Goal: Task Accomplishment & Management: Use online tool/utility

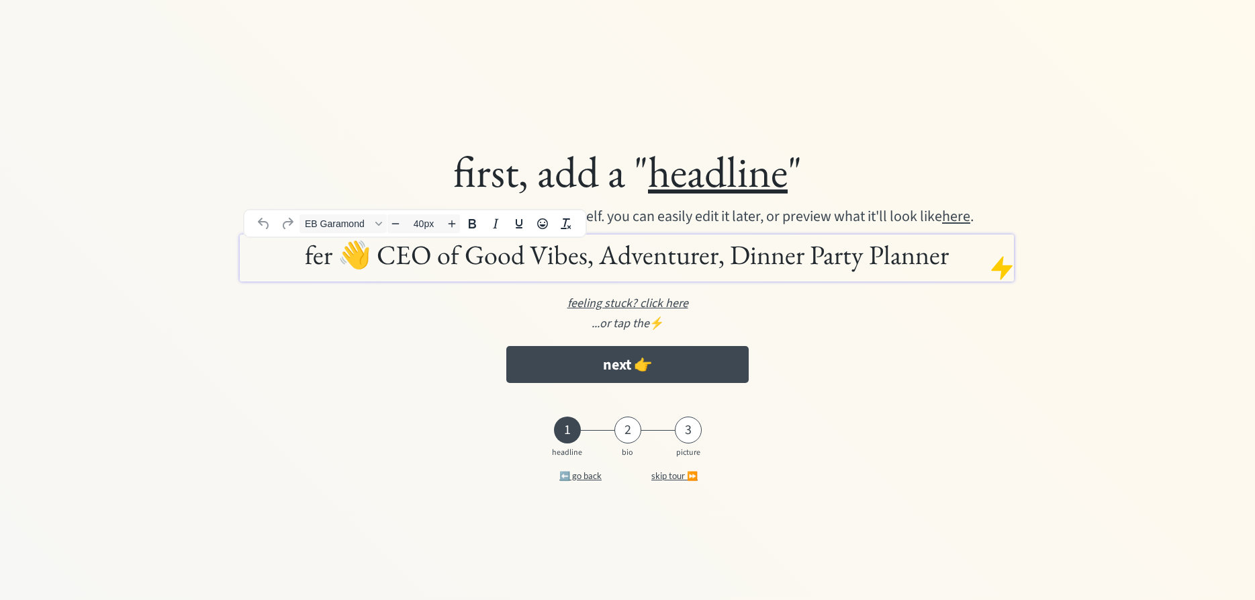
click at [473, 255] on h1 "fer 👋 CEO of Good Vibes, Adventurer, Dinner Party Planner" at bounding box center [627, 255] width 768 height 34
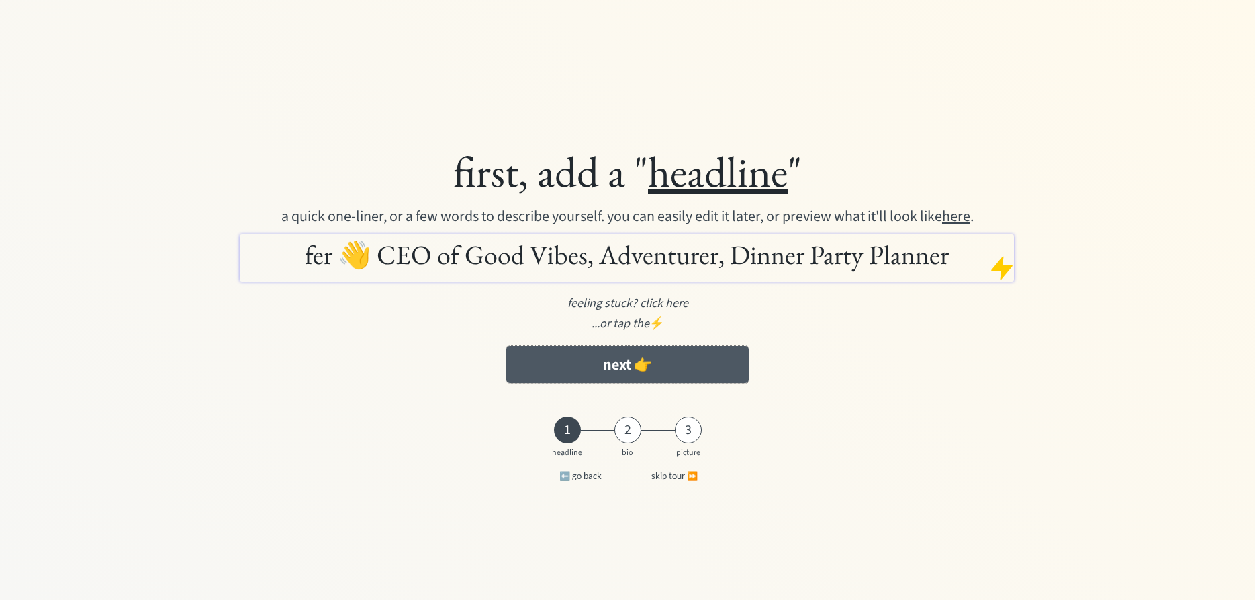
click at [581, 373] on button "next 👉" at bounding box center [627, 364] width 242 height 37
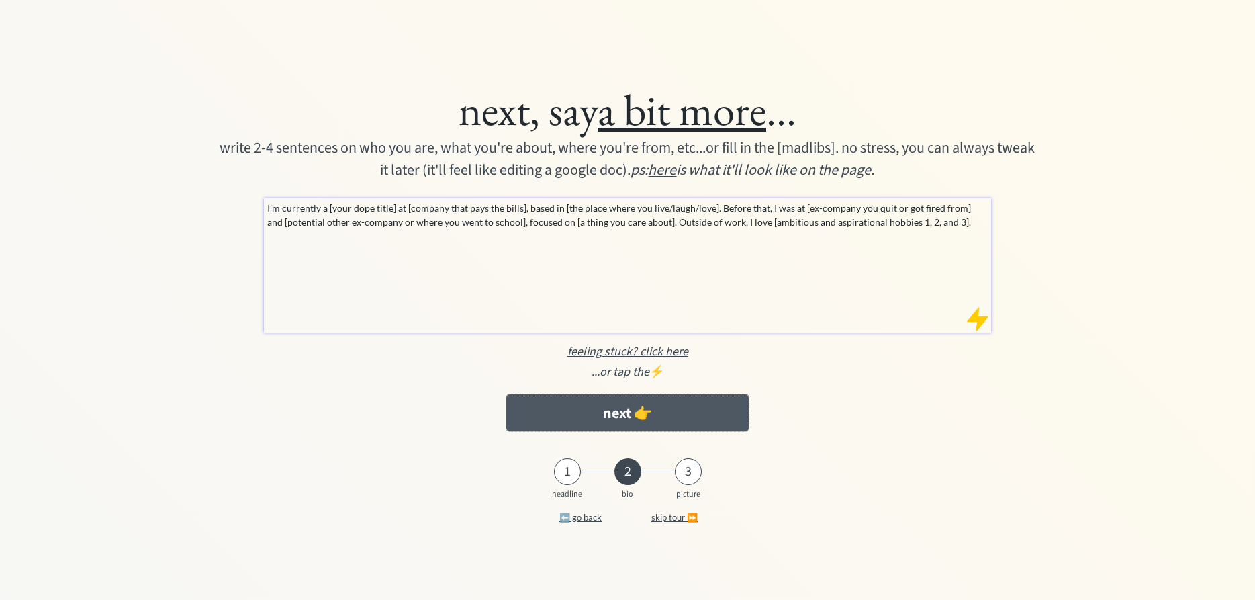
click at [675, 422] on button "next 👉" at bounding box center [627, 412] width 242 height 37
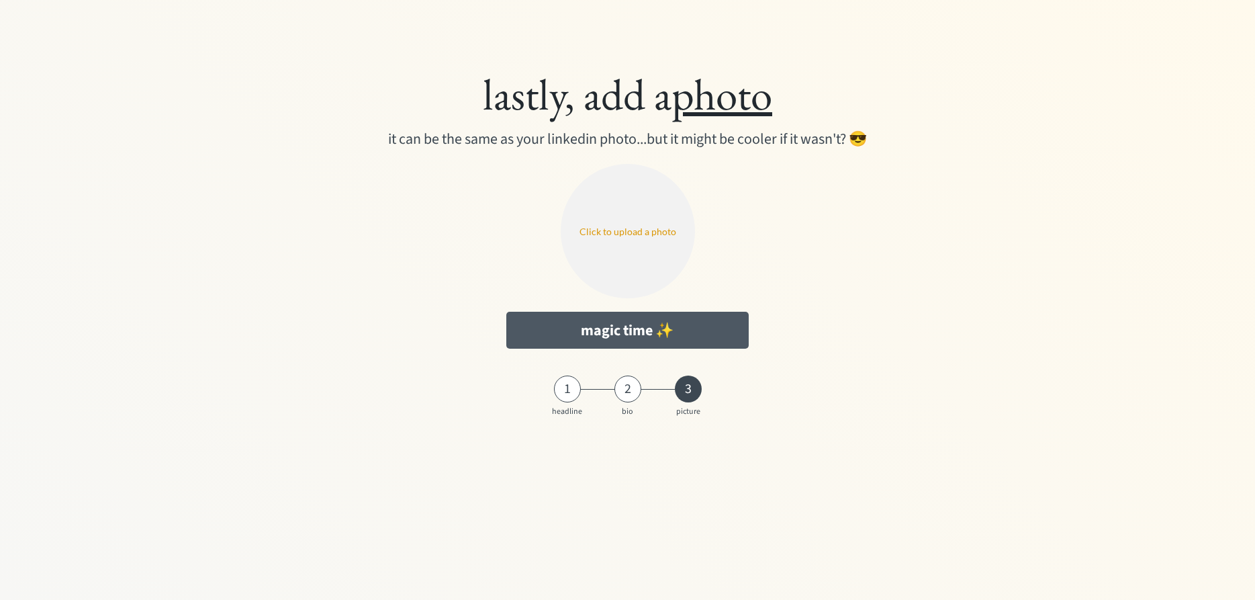
click at [615, 330] on button "magic time ✨" at bounding box center [627, 330] width 242 height 37
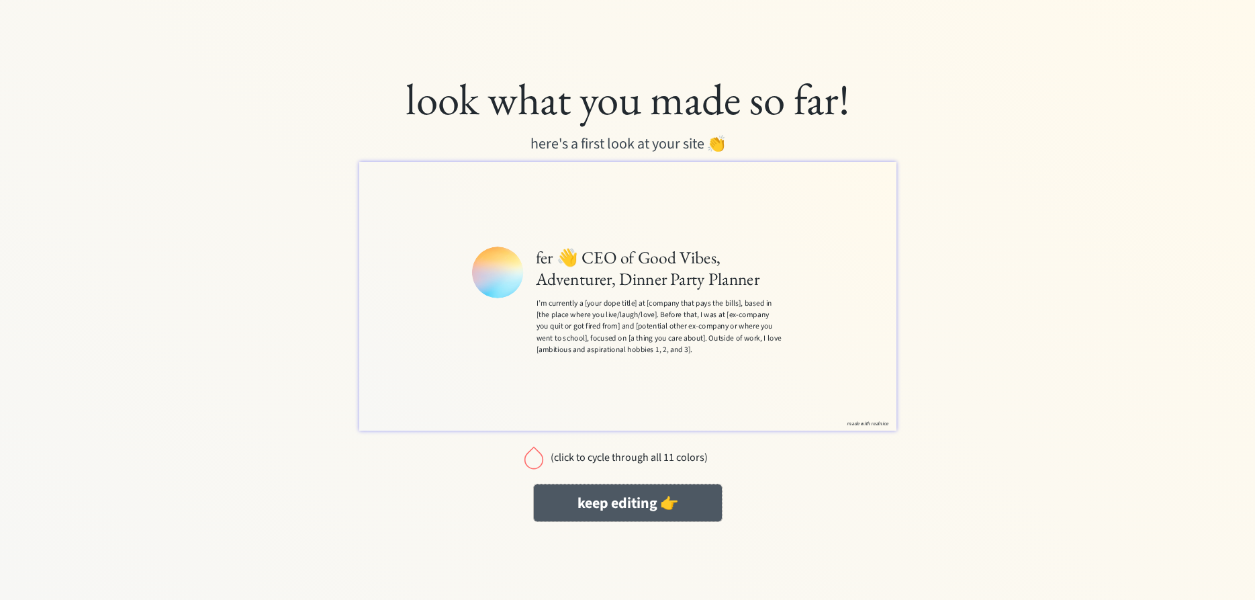
click at [573, 500] on button "keep editing 👉" at bounding box center [628, 502] width 188 height 37
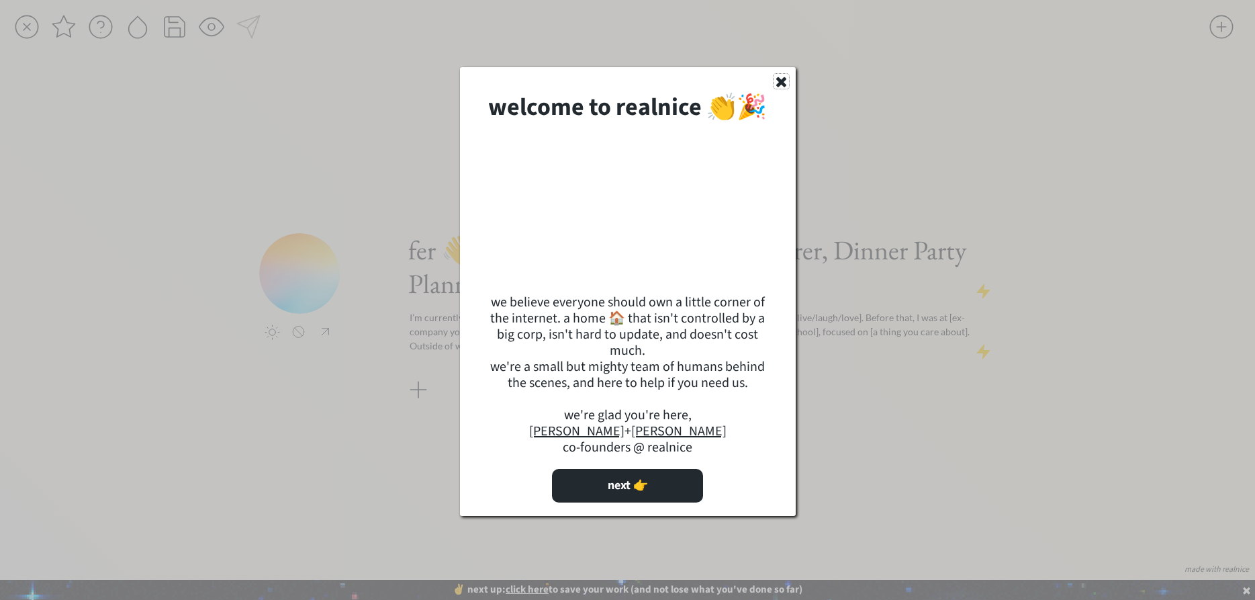
click at [782, 85] on use at bounding box center [781, 82] width 10 height 10
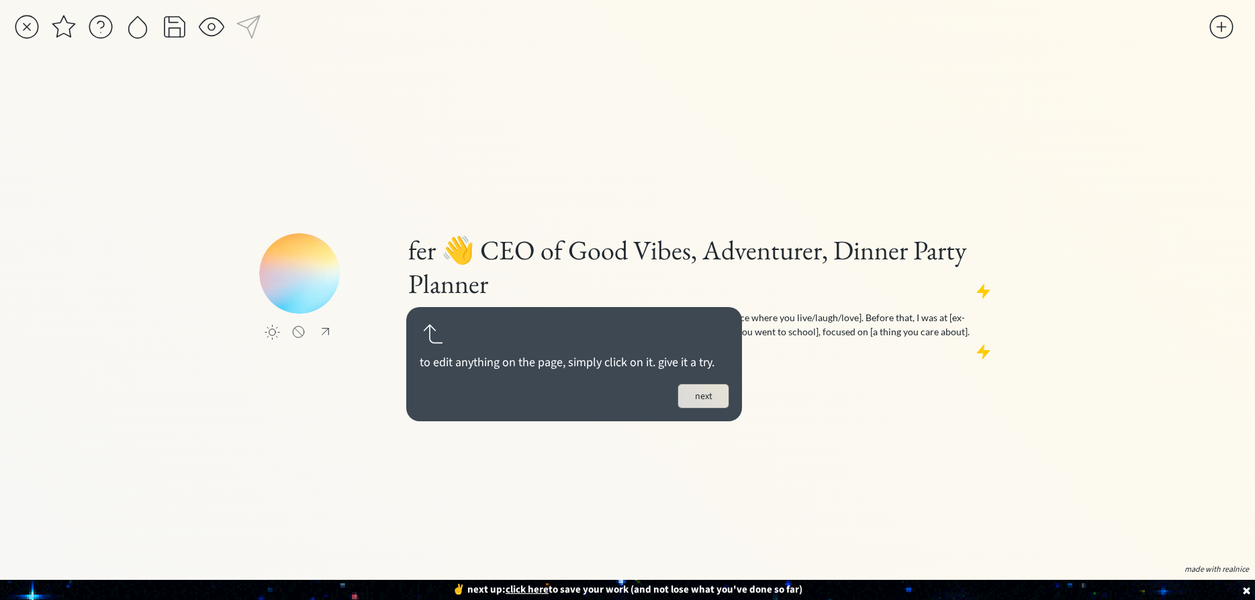
click at [704, 393] on button "next" at bounding box center [703, 396] width 50 height 24
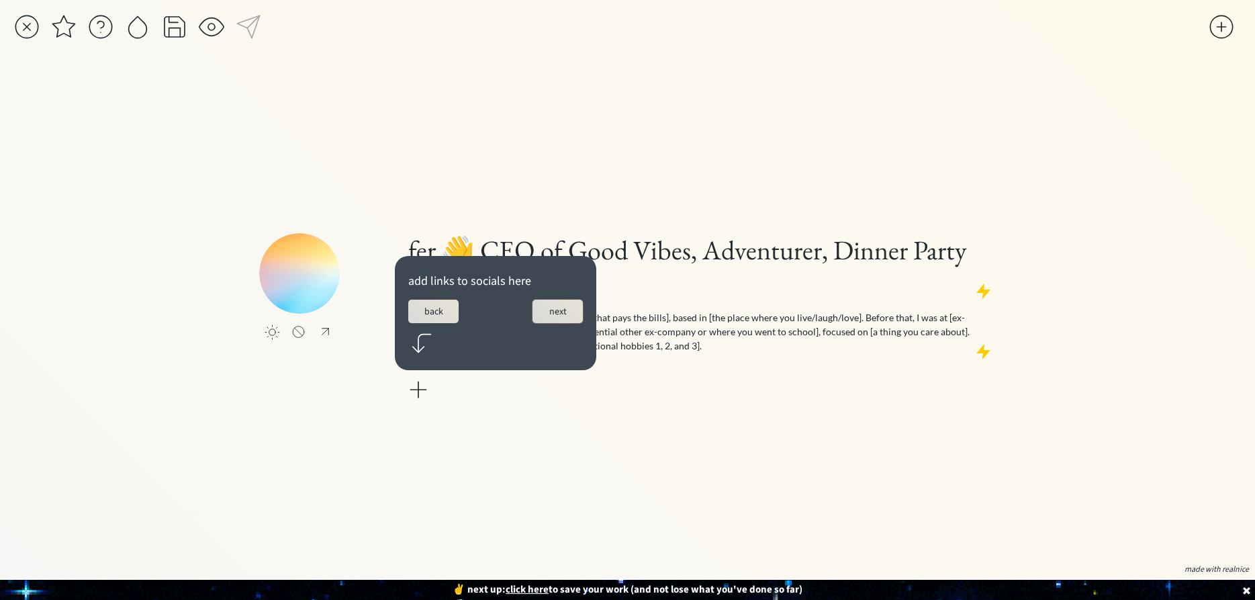
click at [550, 308] on button "next" at bounding box center [557, 311] width 50 height 24
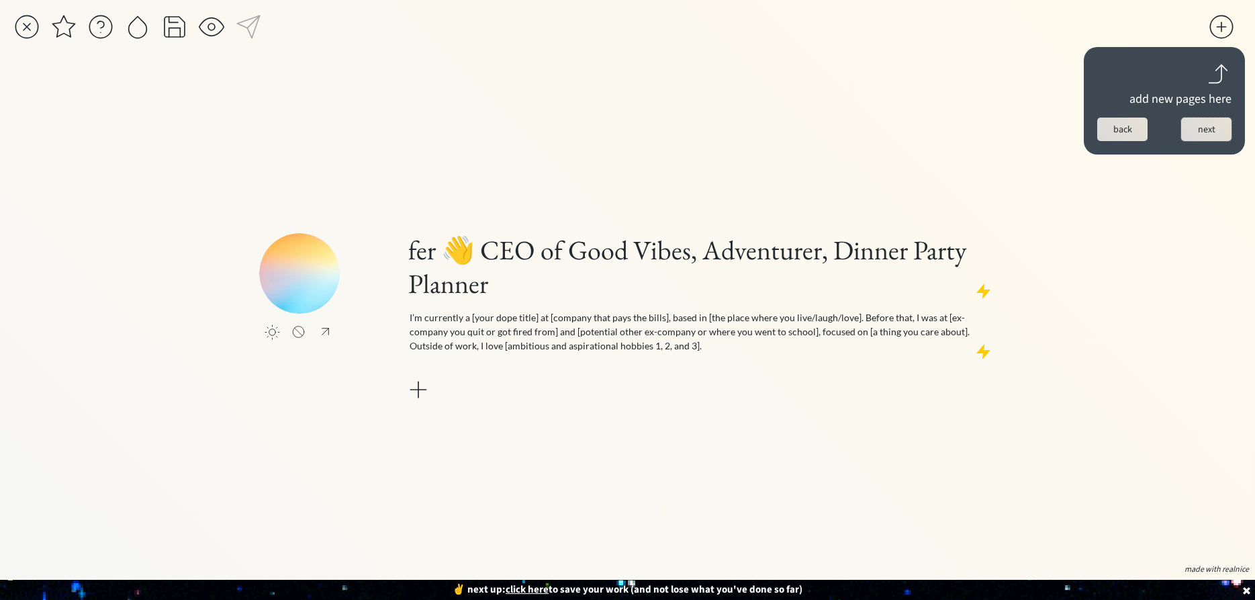
click at [1191, 130] on button "next" at bounding box center [1206, 130] width 50 height 24
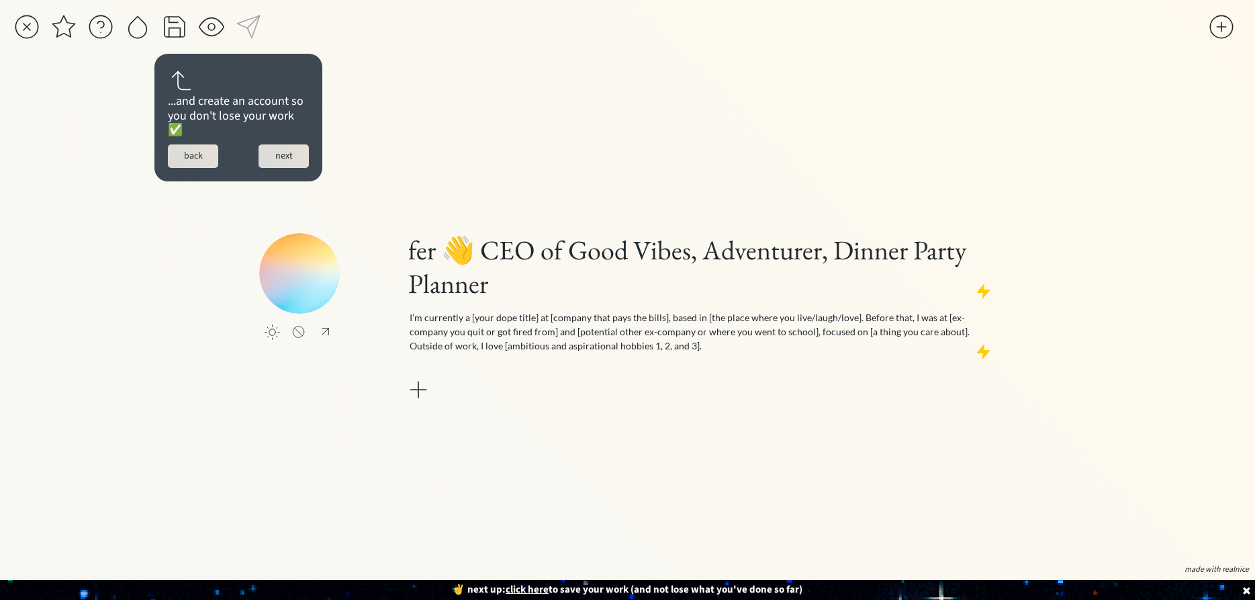
click at [267, 152] on button "next" at bounding box center [284, 156] width 50 height 24
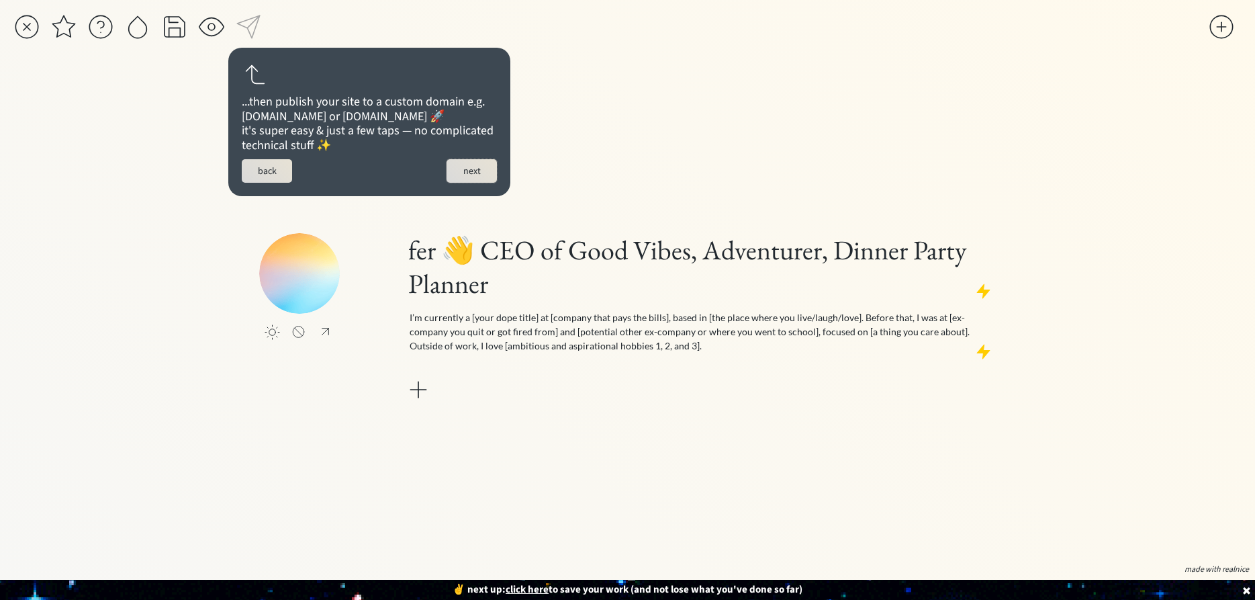
click at [467, 183] on button "next" at bounding box center [472, 171] width 50 height 24
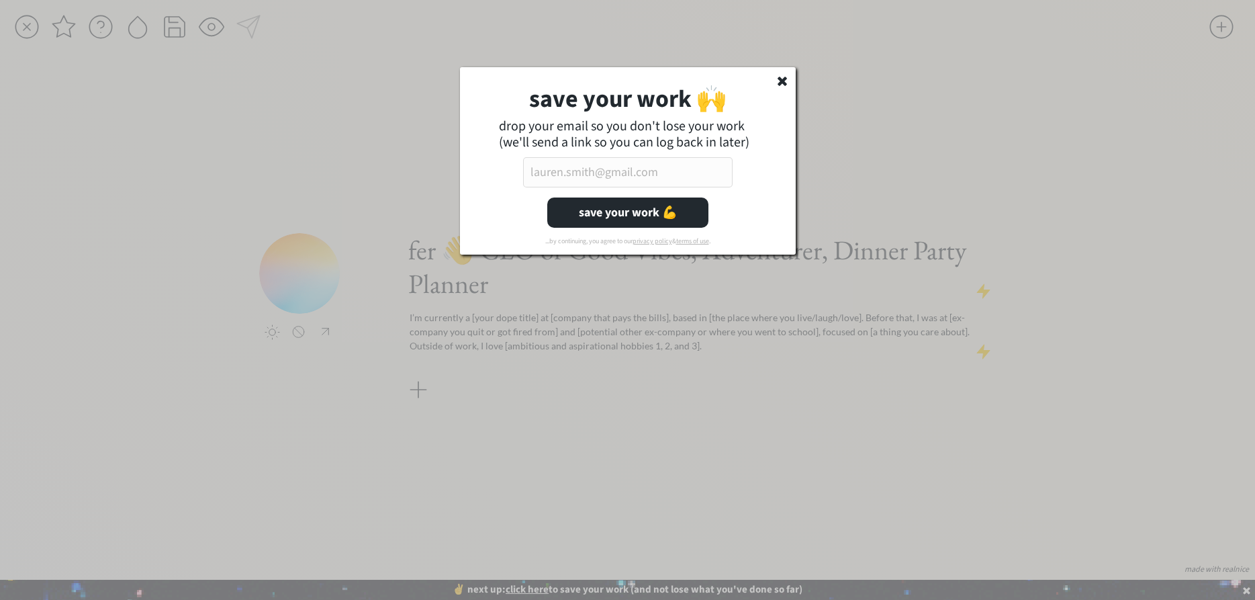
click at [781, 82] on use at bounding box center [782, 81] width 9 height 9
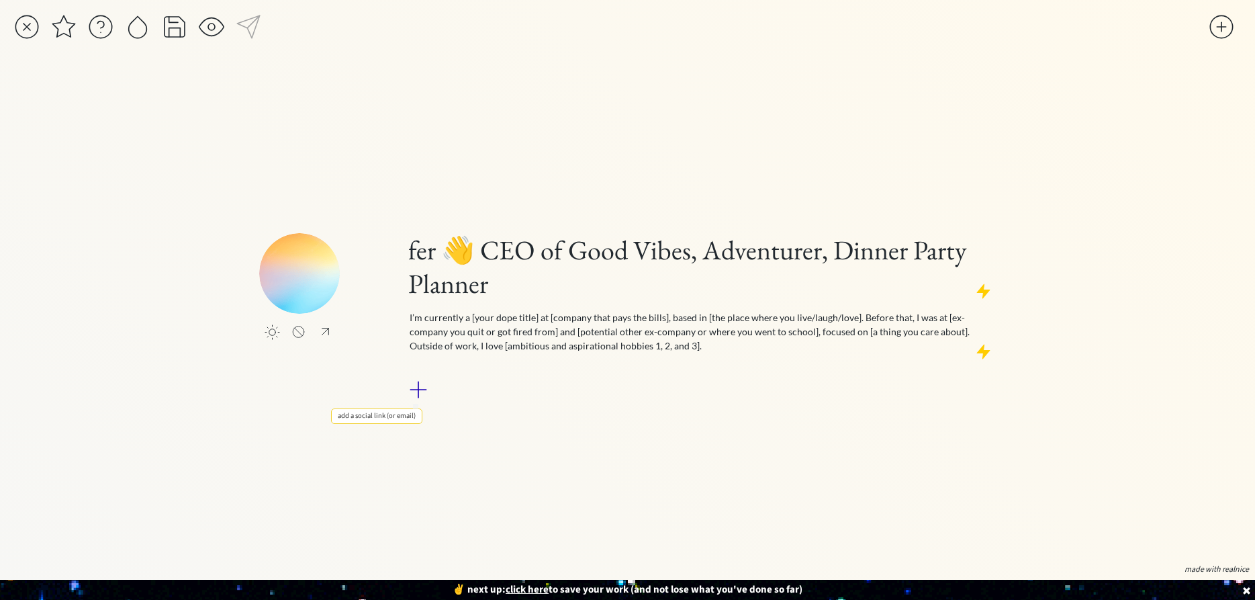
click at [420, 390] on div at bounding box center [418, 389] width 27 height 27
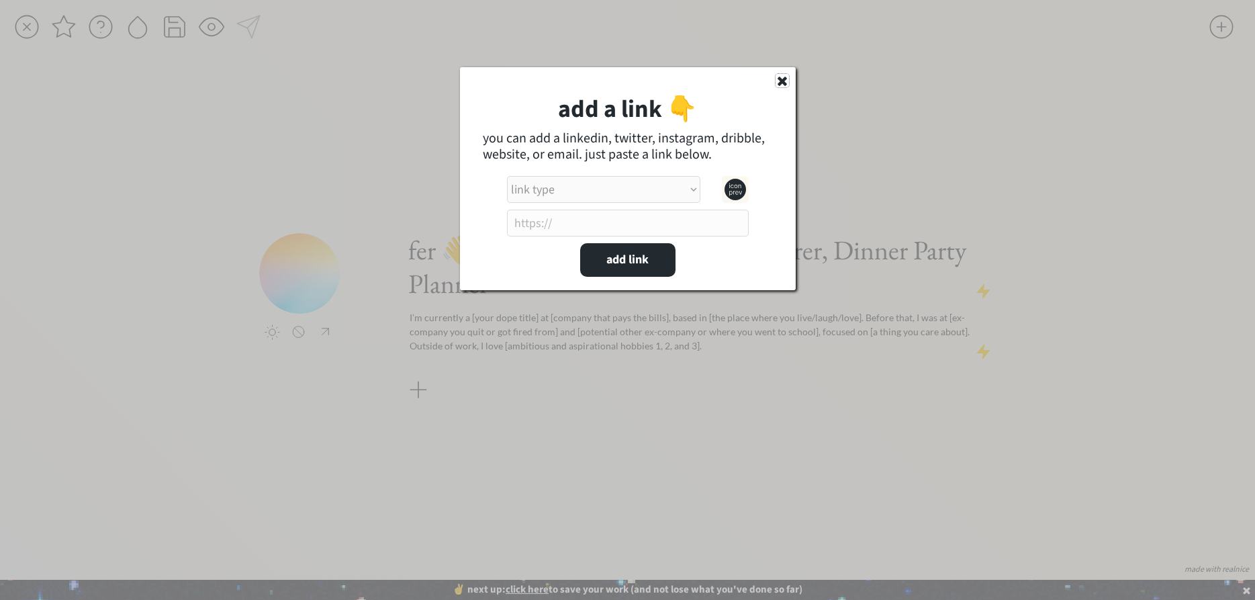
click at [785, 75] on icon at bounding box center [782, 80] width 13 height 13
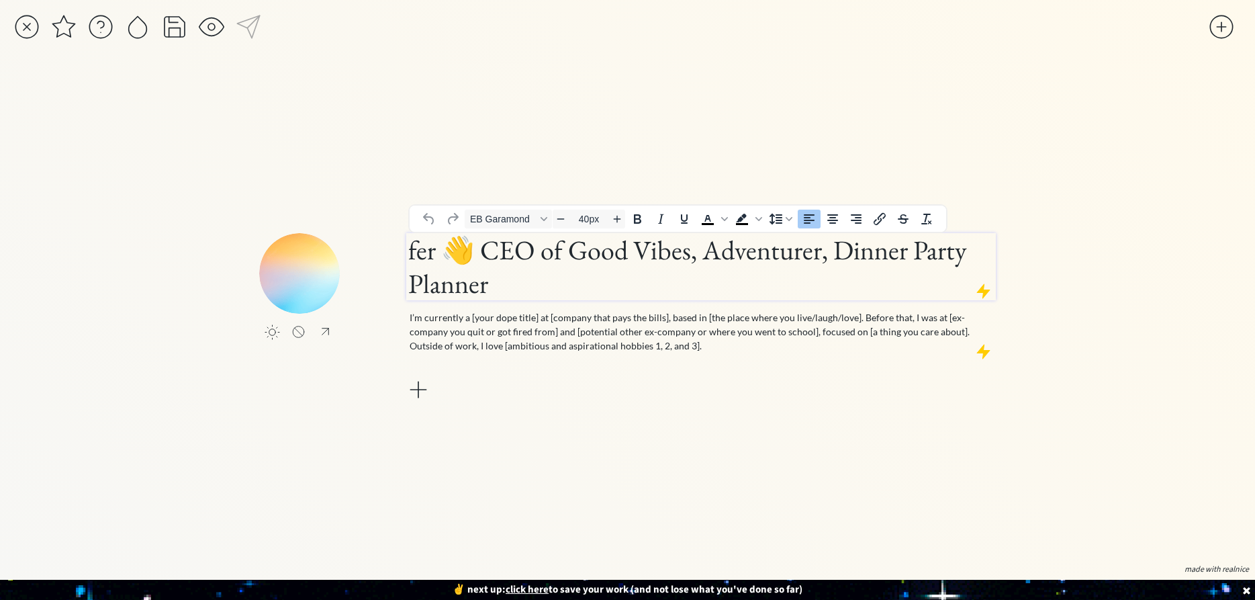
click at [481, 274] on h1 "fer 👋 CEO of Good Vibes, Adventurer, Dinner Party Planner" at bounding box center [701, 266] width 586 height 67
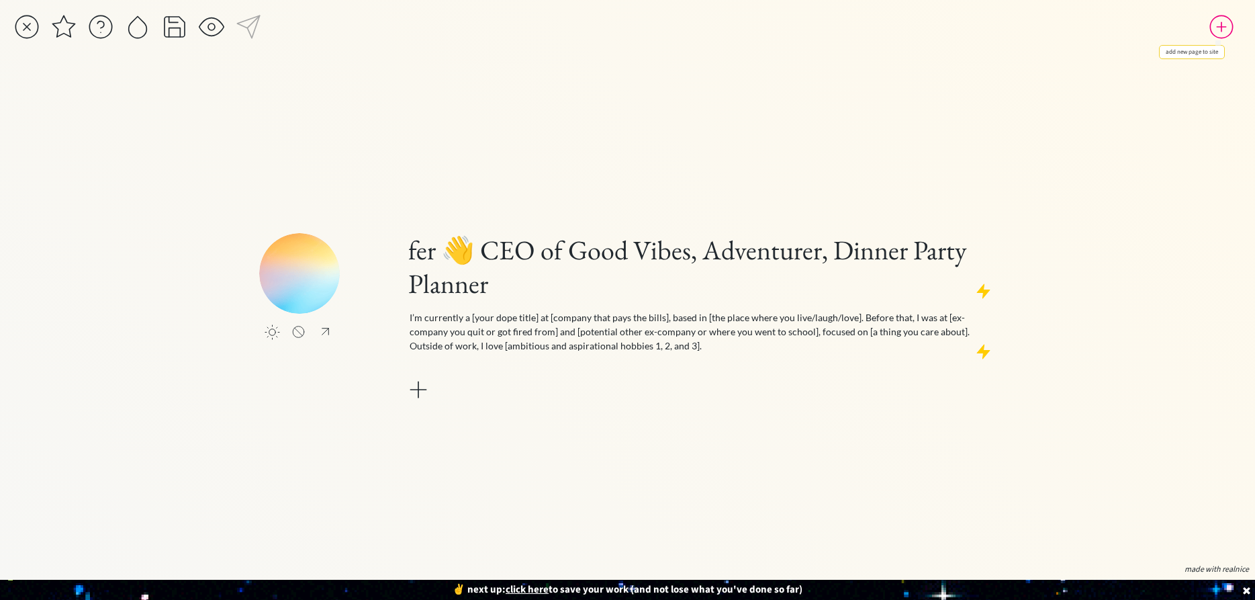
click at [1226, 23] on div at bounding box center [1221, 26] width 27 height 27
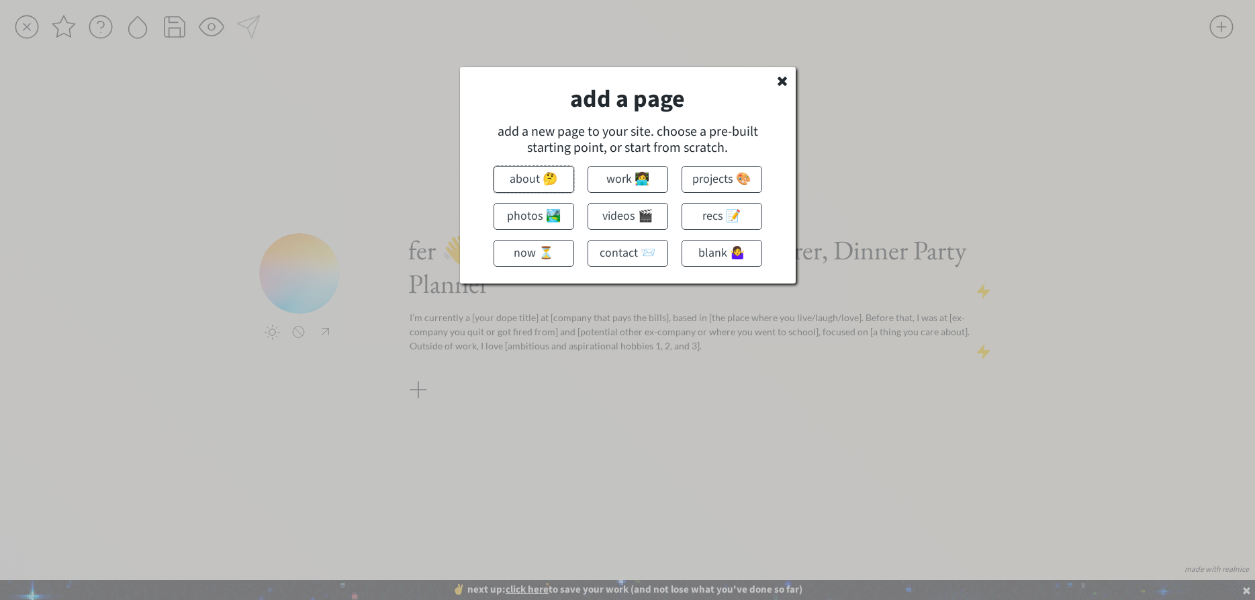
click at [524, 173] on button "about 🤔" at bounding box center [534, 179] width 81 height 27
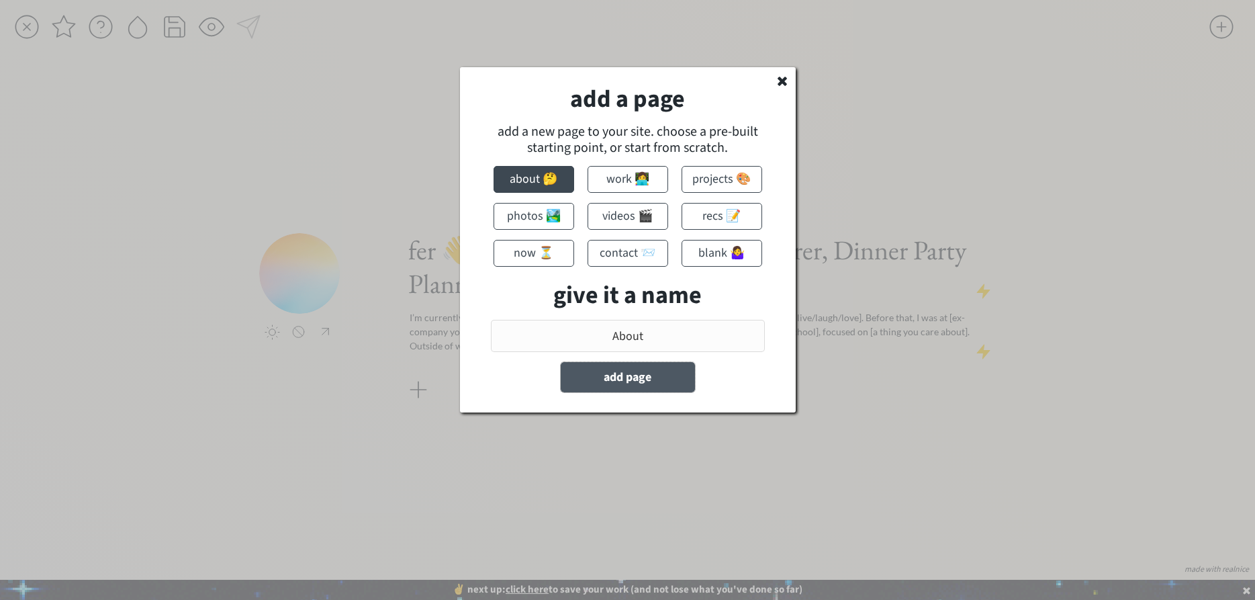
click at [573, 367] on button "add page" at bounding box center [628, 377] width 134 height 30
click at [582, 379] on button "add page" at bounding box center [628, 377] width 134 height 30
click at [585, 378] on button "add page" at bounding box center [628, 377] width 134 height 30
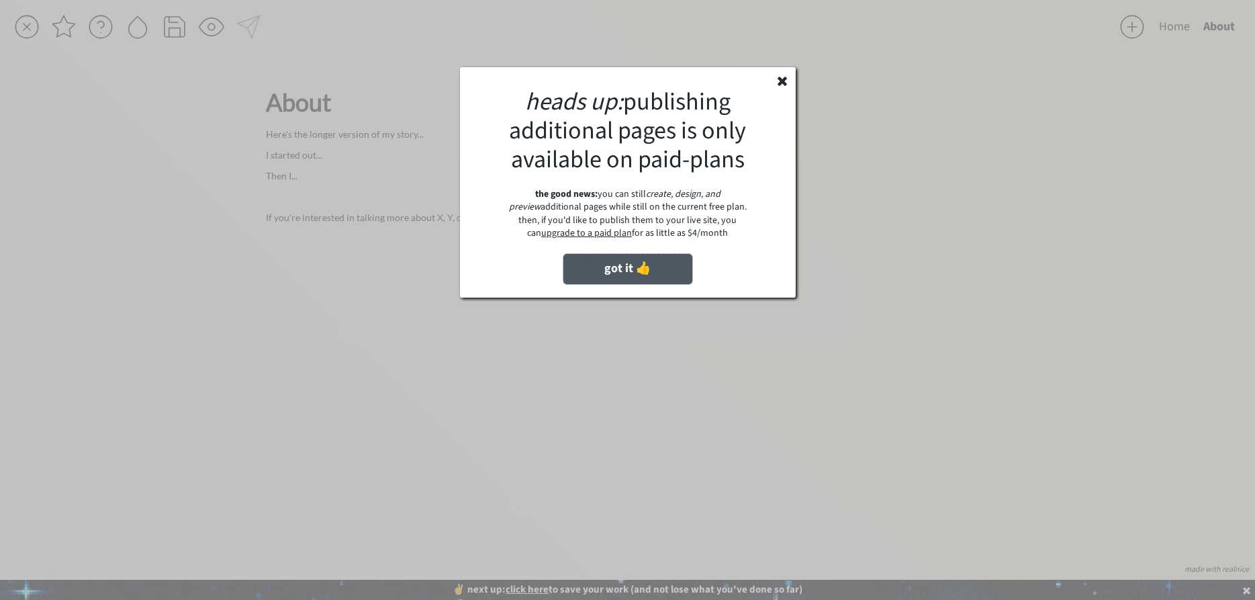
click at [602, 265] on button "got it 👍" at bounding box center [627, 269] width 129 height 30
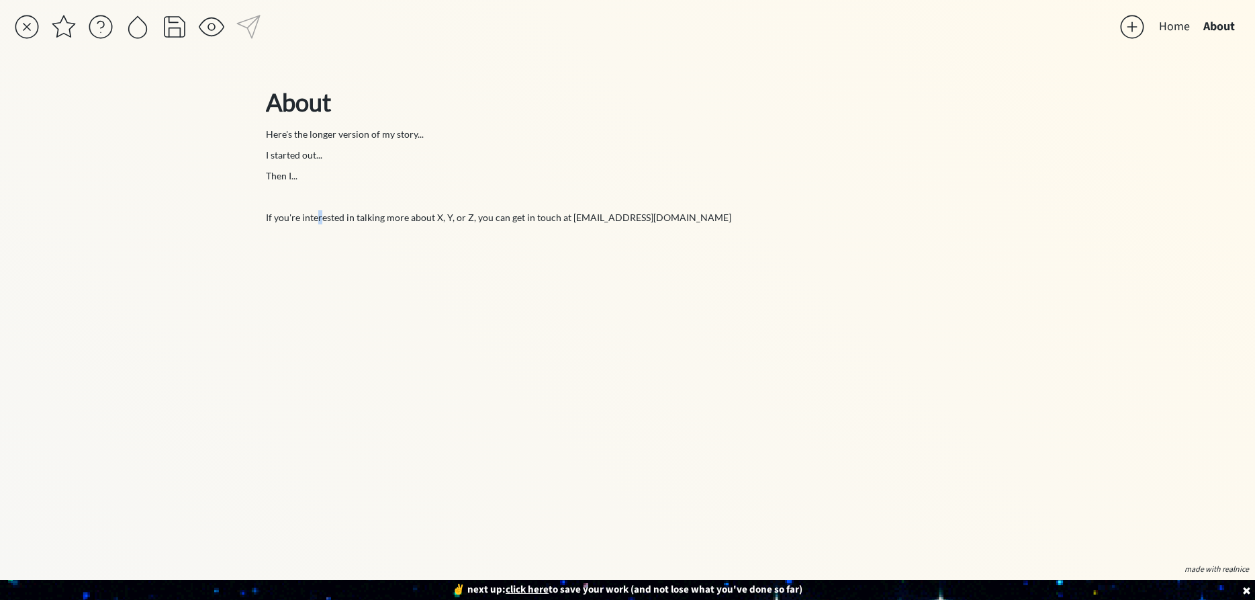
click at [318, 432] on div "click to upload a picture fer 👋 CEO of Good Vibes, Adventurer, Dinner Party Pla…" at bounding box center [627, 318] width 737 height 482
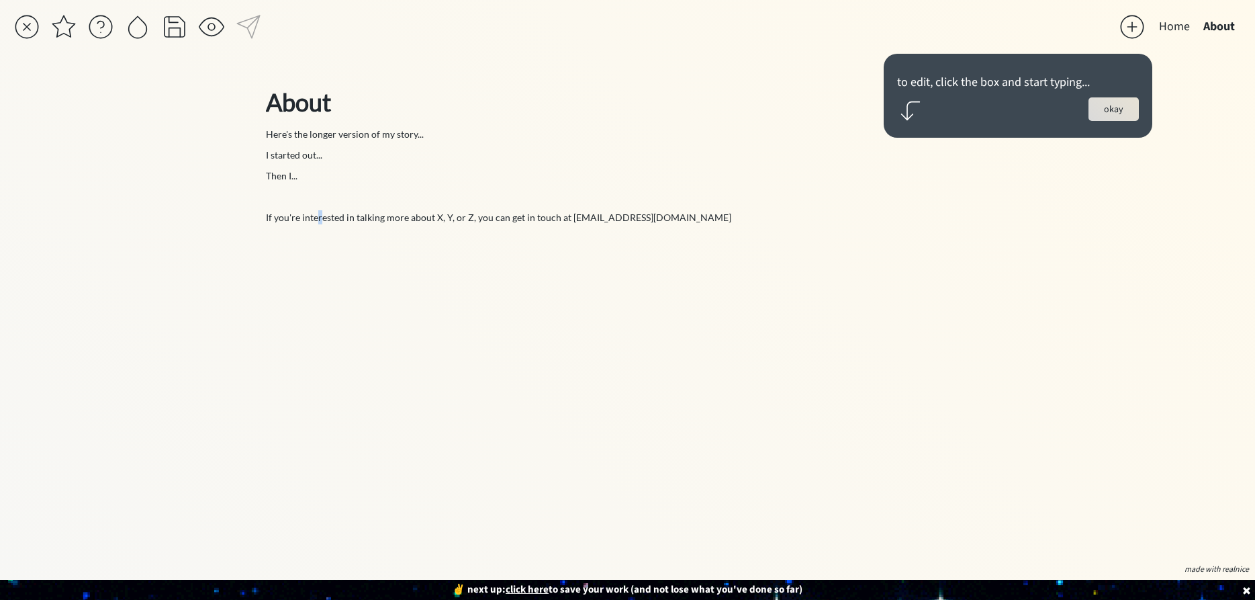
click at [1114, 105] on button "okay" at bounding box center [1113, 109] width 50 height 24
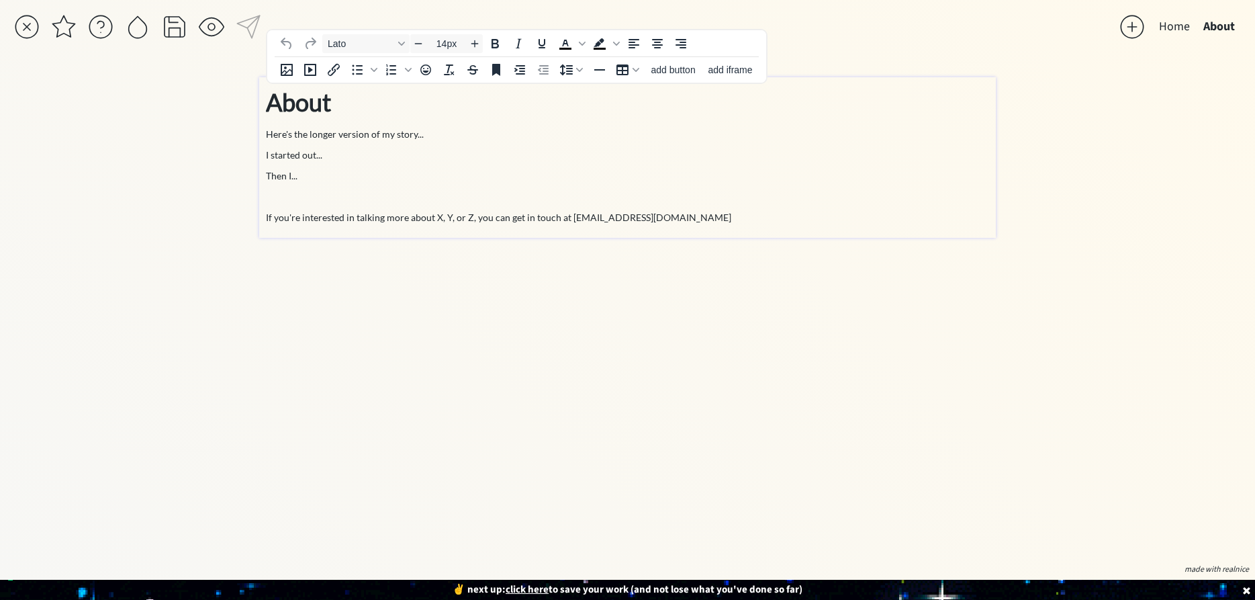
click at [285, 141] on div "About Here's the longer version of my story... I started out... Then I... If yo…" at bounding box center [627, 154] width 723 height 140
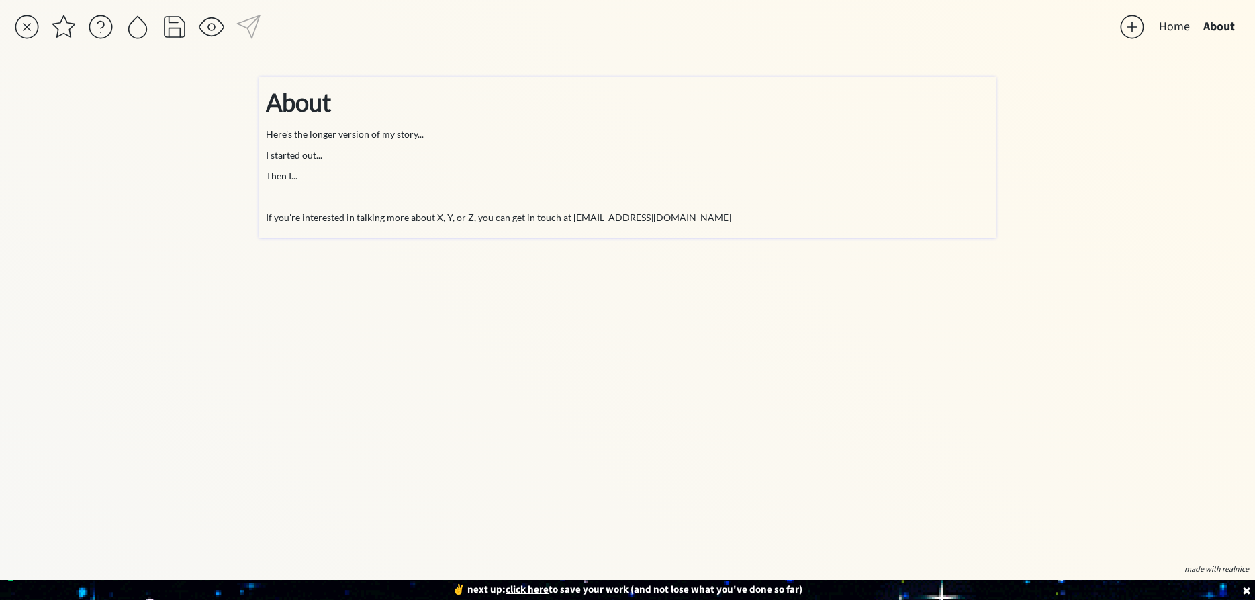
click at [264, 134] on div "About Here's the longer version of my story... I started out... Then I... If yo…" at bounding box center [627, 157] width 737 height 160
drag, startPoint x: 264, startPoint y: 134, endPoint x: 337, endPoint y: 135, distance: 73.2
click at [337, 135] on div "About Here's the longer version of my story... I started out... Then I... If yo…" at bounding box center [627, 157] width 737 height 160
click at [474, 226] on div "About Here's the longer version of my story... I started out... Then I... If yo…" at bounding box center [627, 157] width 723 height 147
click at [491, 215] on p "If you're interested in talking more about X, Y, or Z, you can get in touch at …" at bounding box center [627, 217] width 723 height 14
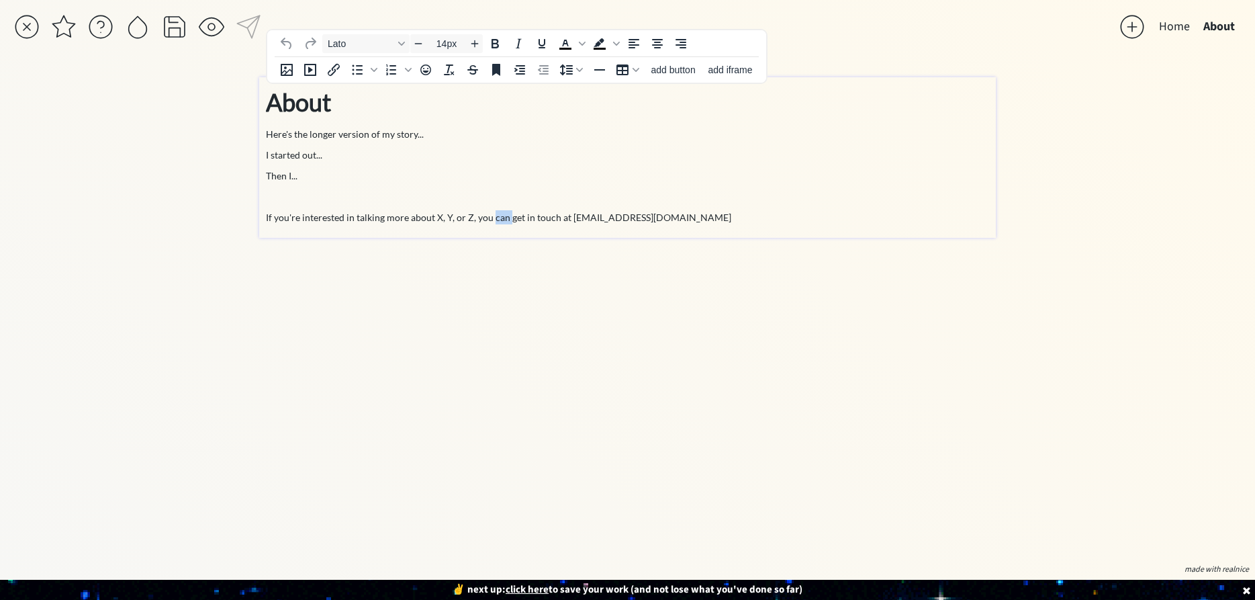
click at [491, 215] on p "If you're interested in talking more about X, Y, or Z, you can get in touch at …" at bounding box center [627, 217] width 723 height 14
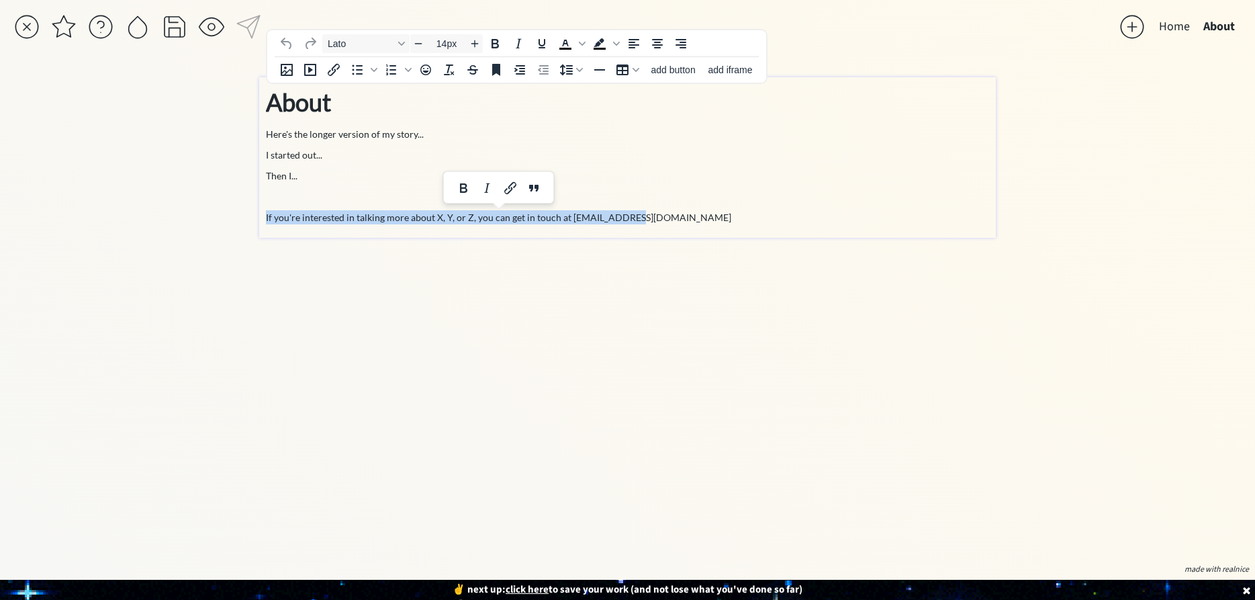
click at [491, 215] on p "If you're interested in talking more about X, Y, or Z, you can get in touch at …" at bounding box center [627, 217] width 723 height 14
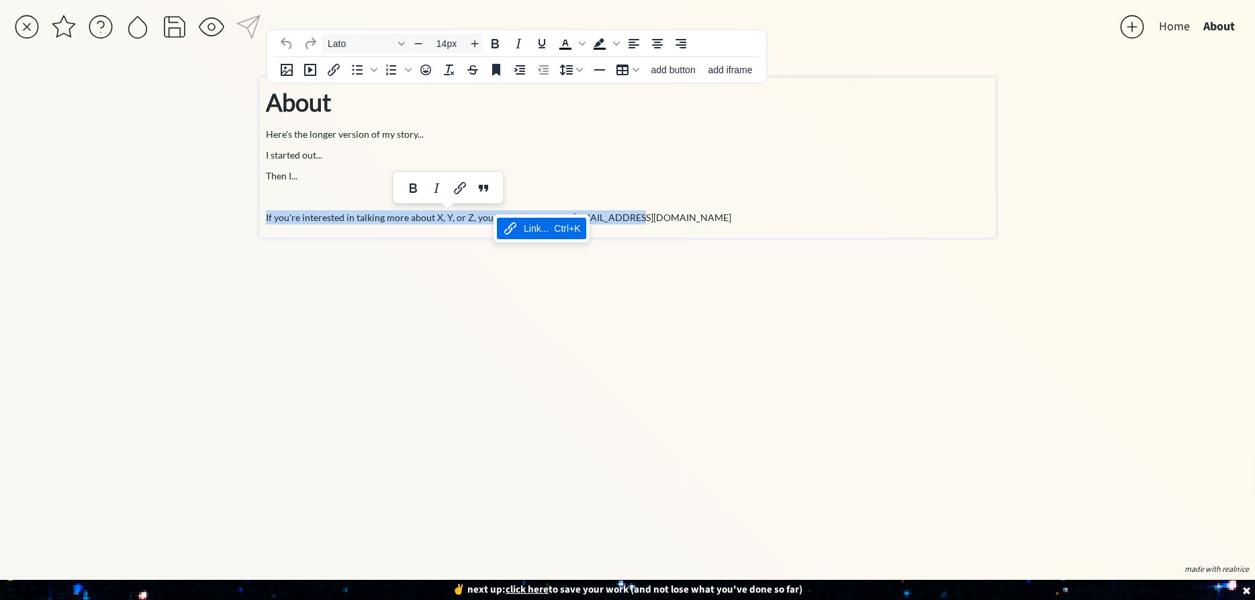
click at [512, 228] on icon "Link..." at bounding box center [510, 228] width 16 height 16
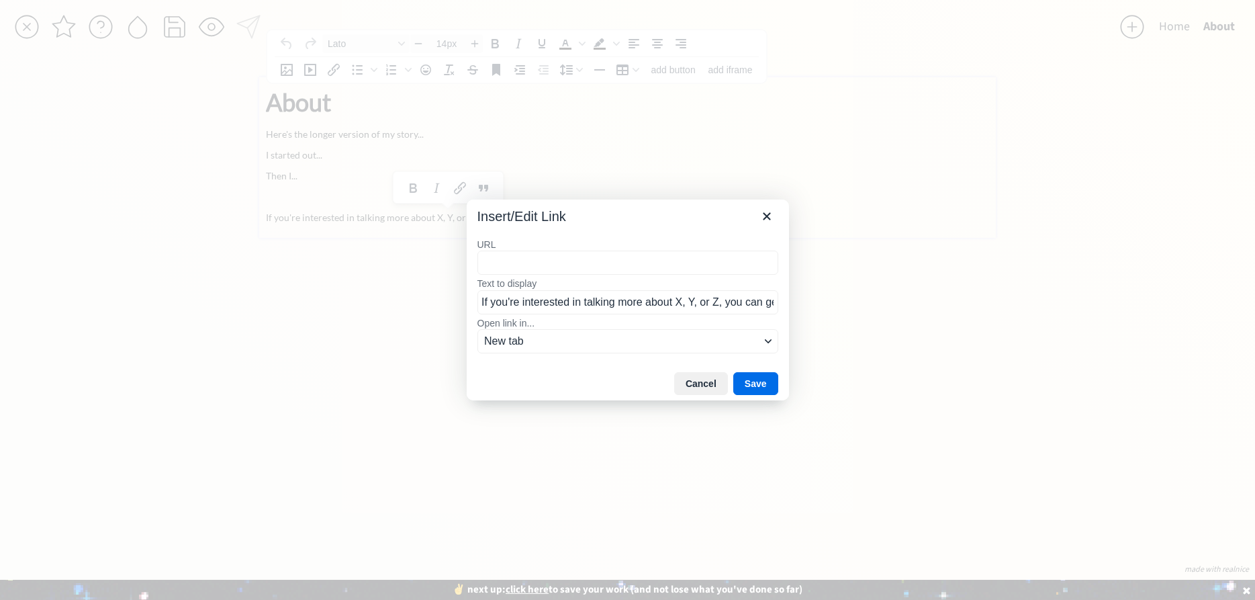
click at [524, 275] on input "URL" at bounding box center [627, 262] width 301 height 24
click at [702, 383] on button "Cancel" at bounding box center [701, 383] width 54 height 23
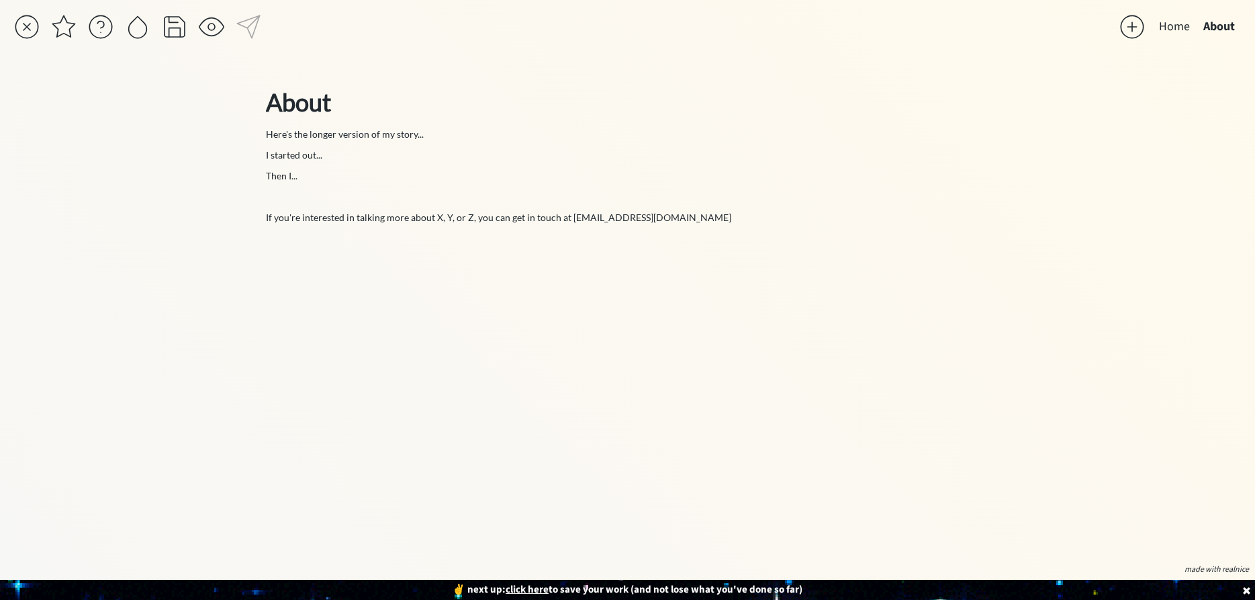
click at [154, 163] on div "Home About click to upload a picture fer 👋 CEO of Good Vibes, Adventurer, Dinne…" at bounding box center [627, 300] width 1255 height 600
click at [25, 21] on div at bounding box center [26, 26] width 27 height 27
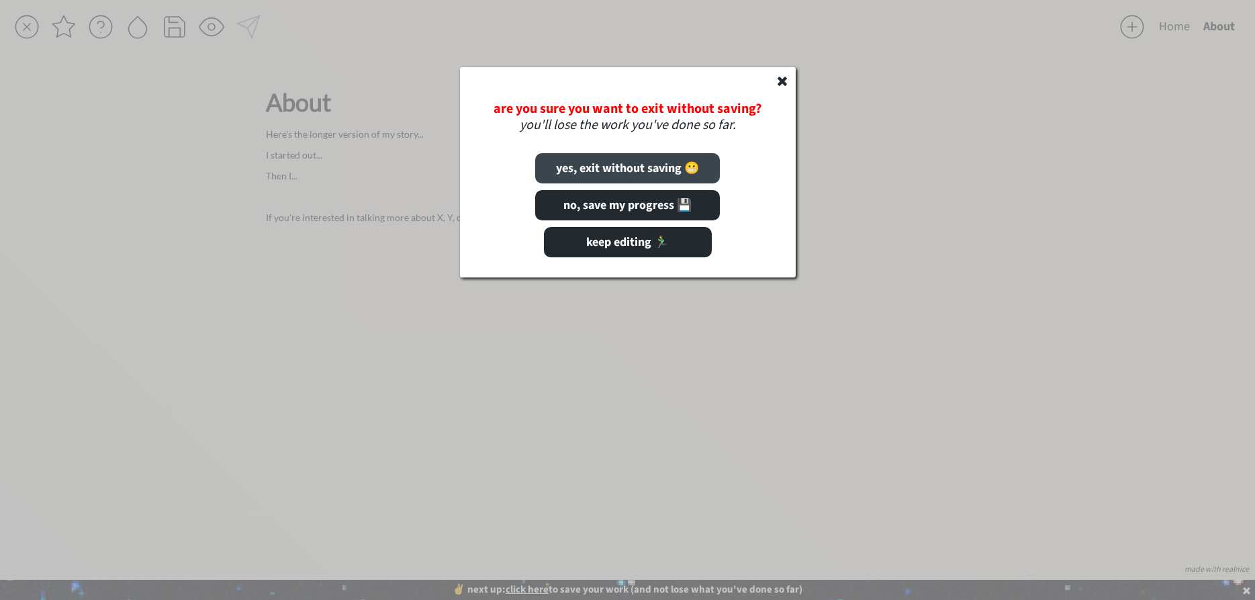
click at [581, 170] on button "yes, exit without saving 😬" at bounding box center [627, 168] width 185 height 30
